Goal: Transaction & Acquisition: Subscribe to service/newsletter

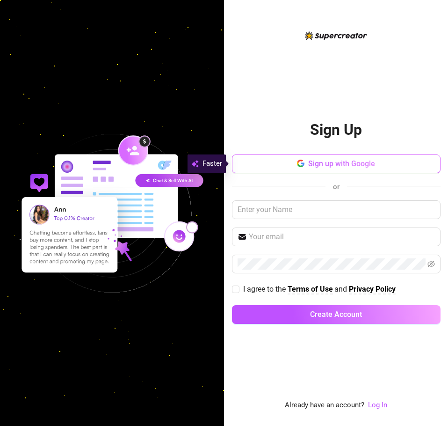
click at [348, 168] on span "Sign up with Google" at bounding box center [341, 163] width 67 height 9
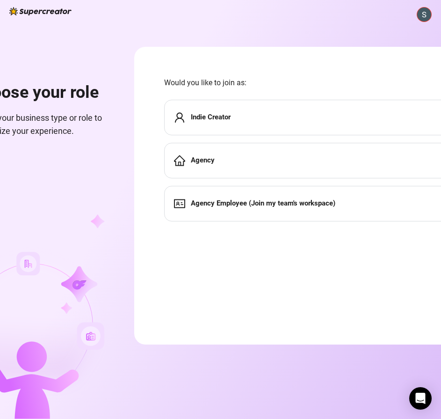
click at [219, 124] on div "Indie Creator" at bounding box center [312, 118] width 297 height 36
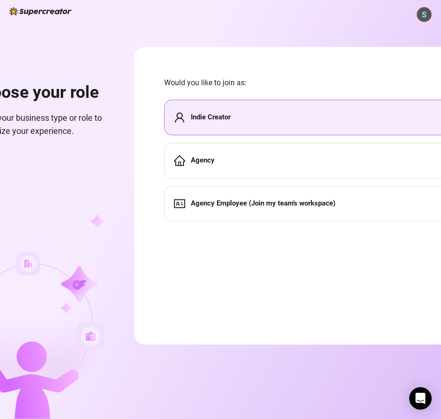
click at [430, 13] on img at bounding box center [425, 14] width 14 height 14
